Goal: Navigation & Orientation: Understand site structure

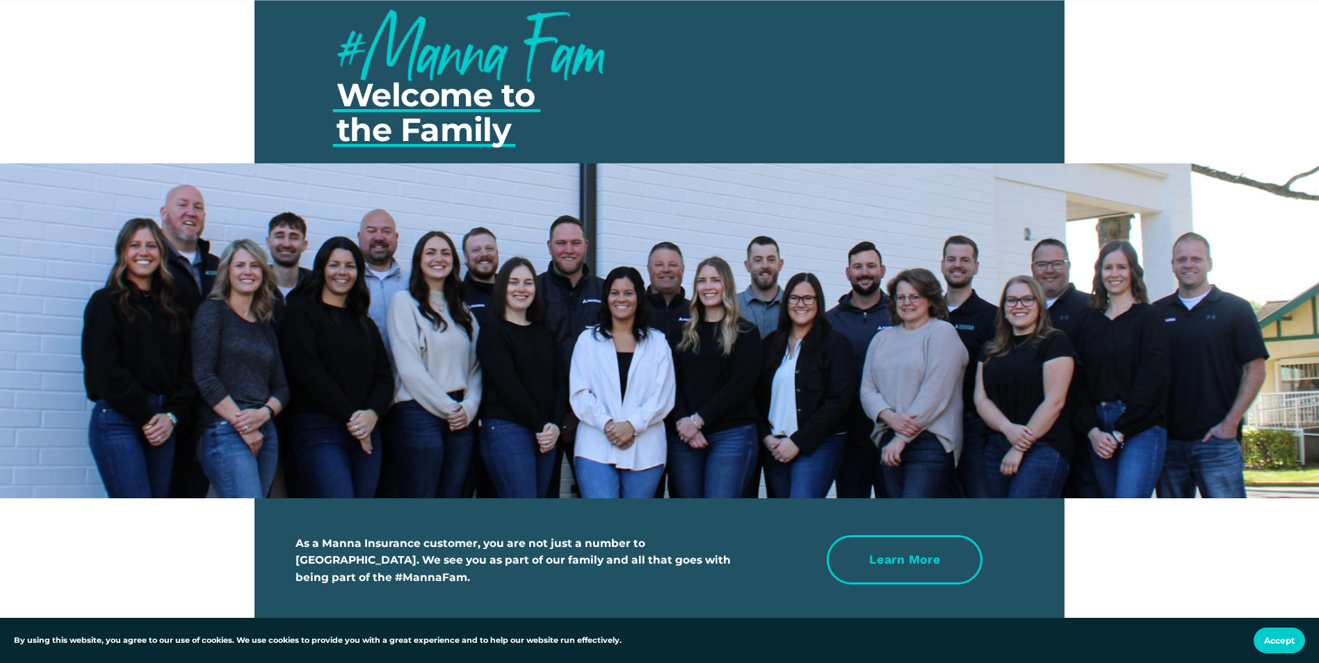
scroll to position [4657, 0]
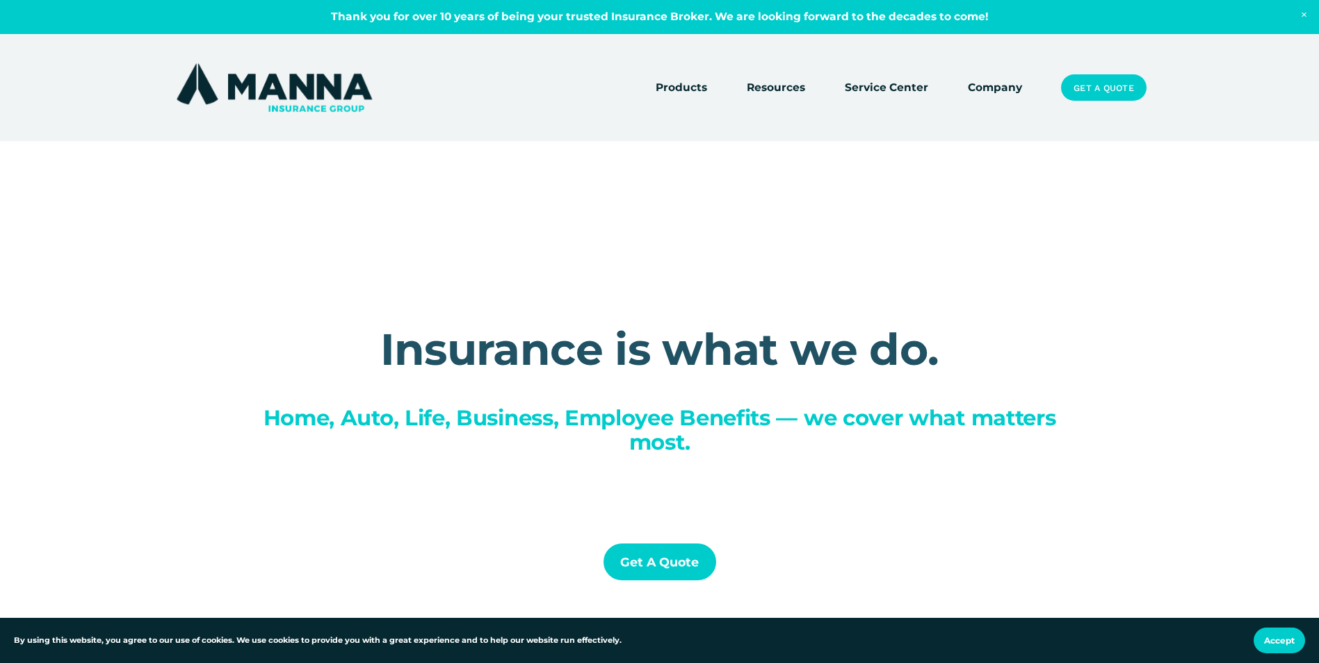
click at [1008, 83] on link "Company" at bounding box center [995, 87] width 54 height 19
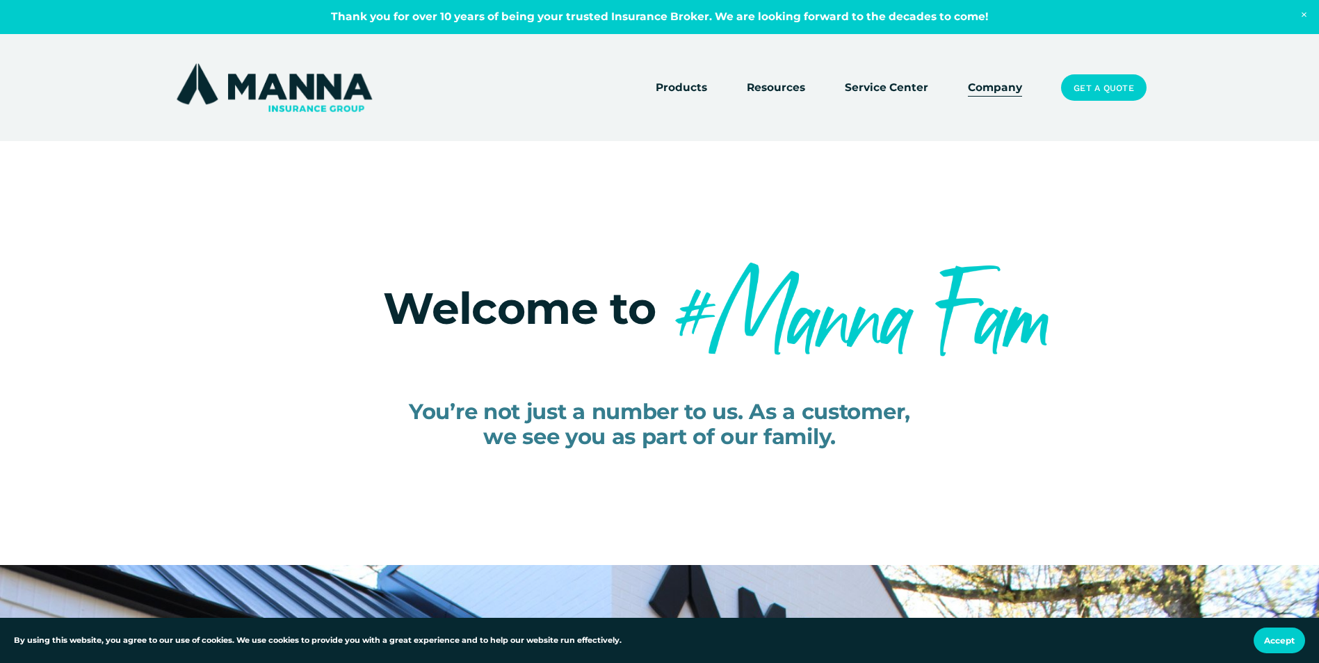
click at [874, 81] on link "Service Center" at bounding box center [885, 87] width 83 height 19
